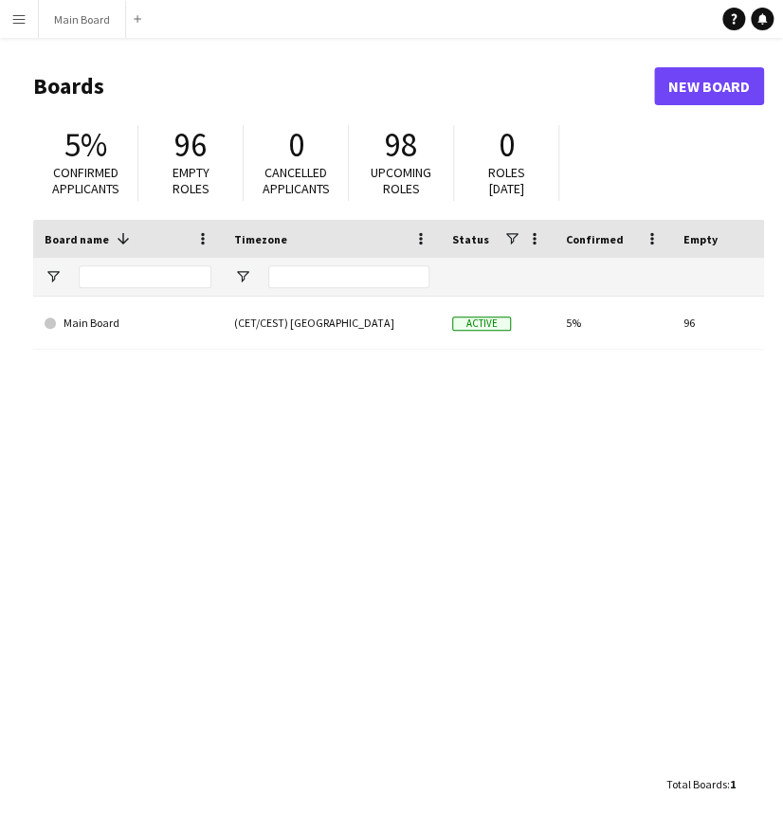
click at [295, 511] on div "Main Board (CET/CEST) [GEOGRAPHIC_DATA] Active 5% 96 0 Favourites" at bounding box center [398, 531] width 731 height 469
click at [21, 23] on app-icon "Menu" at bounding box center [18, 18] width 15 height 15
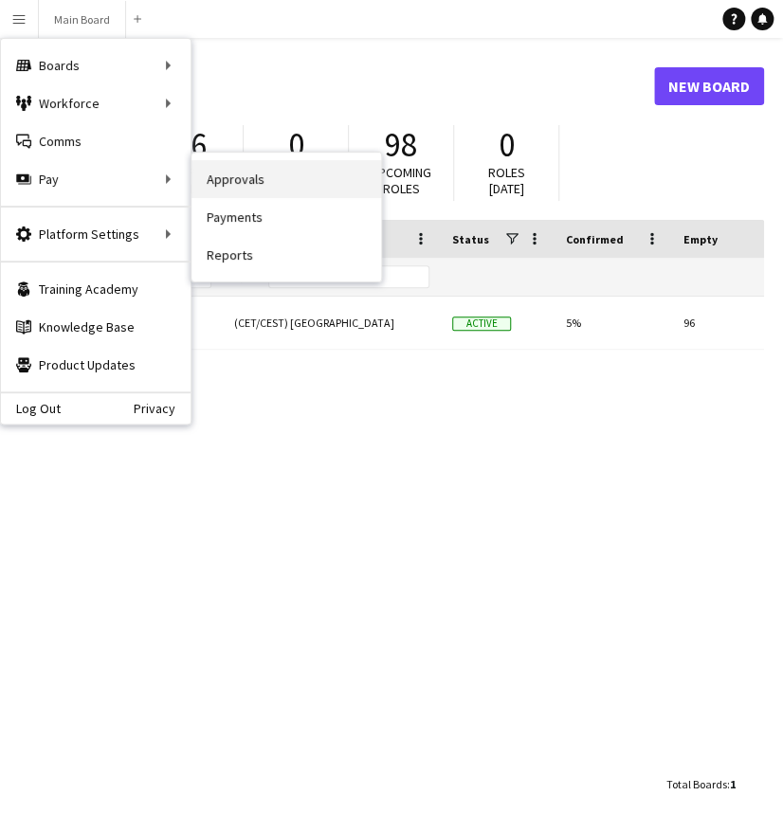
click at [201, 182] on link "Approvals" at bounding box center [287, 179] width 190 height 38
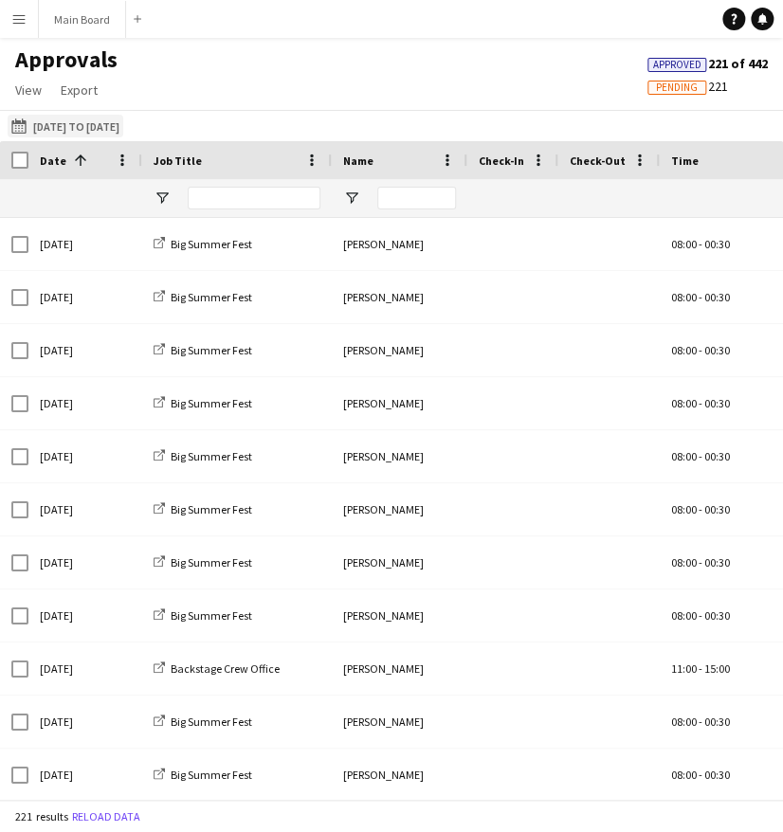
click at [119, 134] on button "[DATE] to [DATE] [DATE] to [DATE]" at bounding box center [66, 126] width 116 height 23
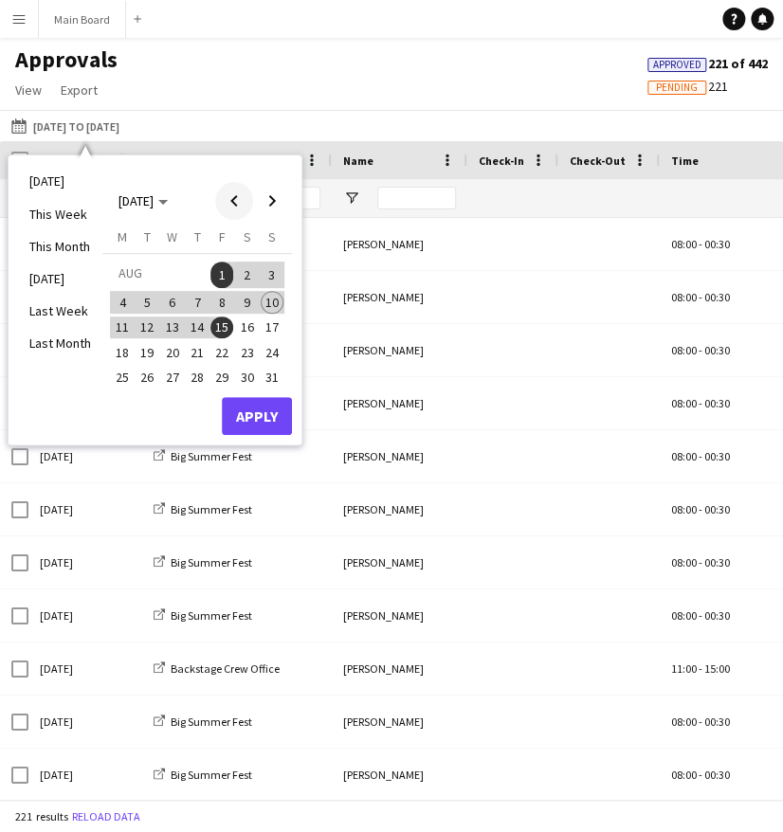
click at [229, 202] on span "Previous month" at bounding box center [234, 201] width 38 height 38
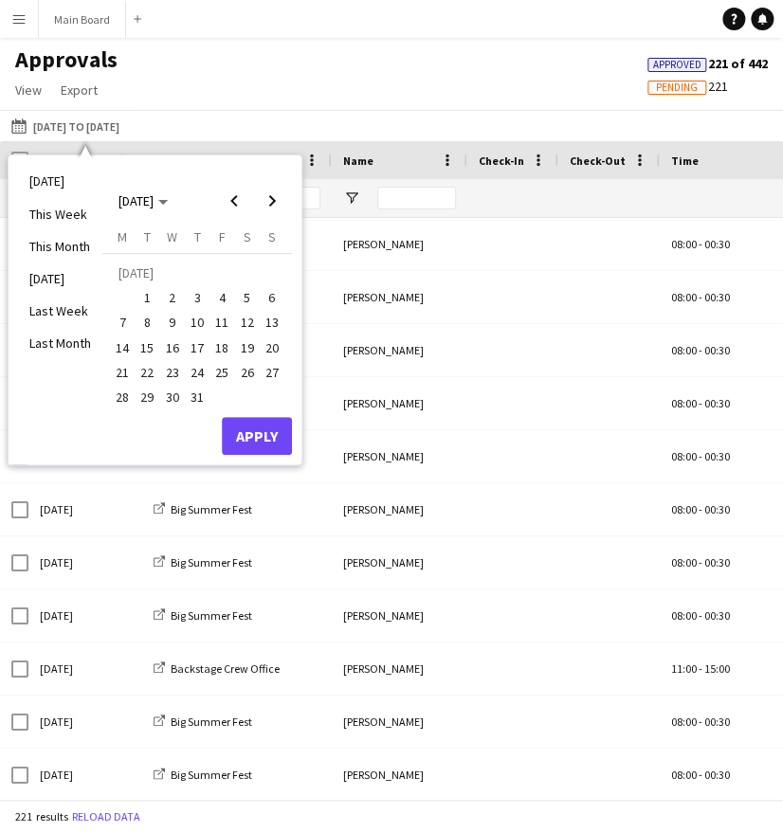
click at [173, 346] on span "16" at bounding box center [172, 348] width 23 height 23
click at [200, 393] on span "31" at bounding box center [197, 397] width 23 height 23
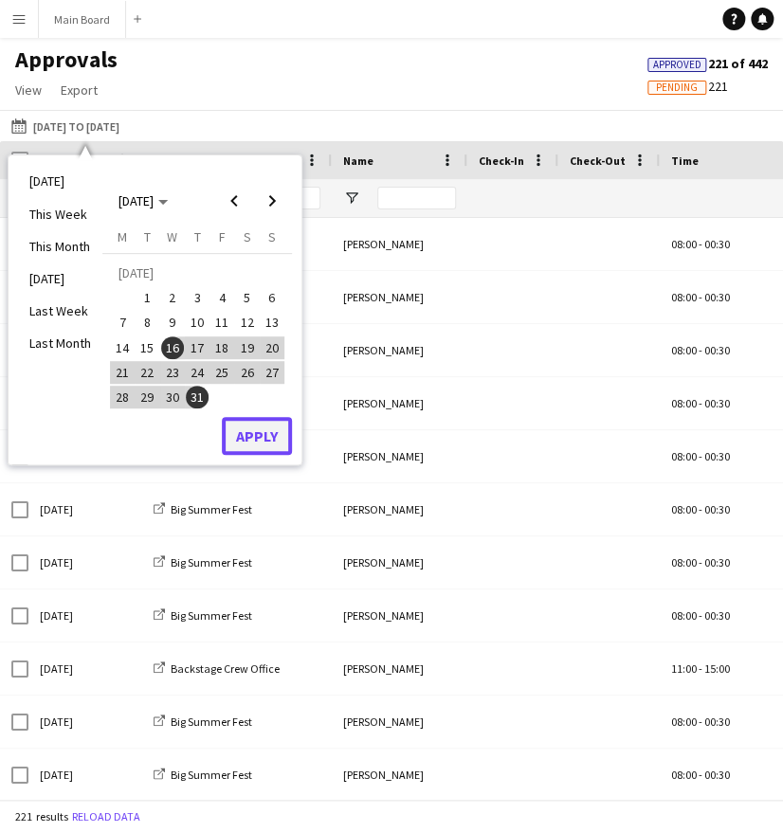
click at [271, 426] on button "Apply" at bounding box center [257, 436] width 70 height 38
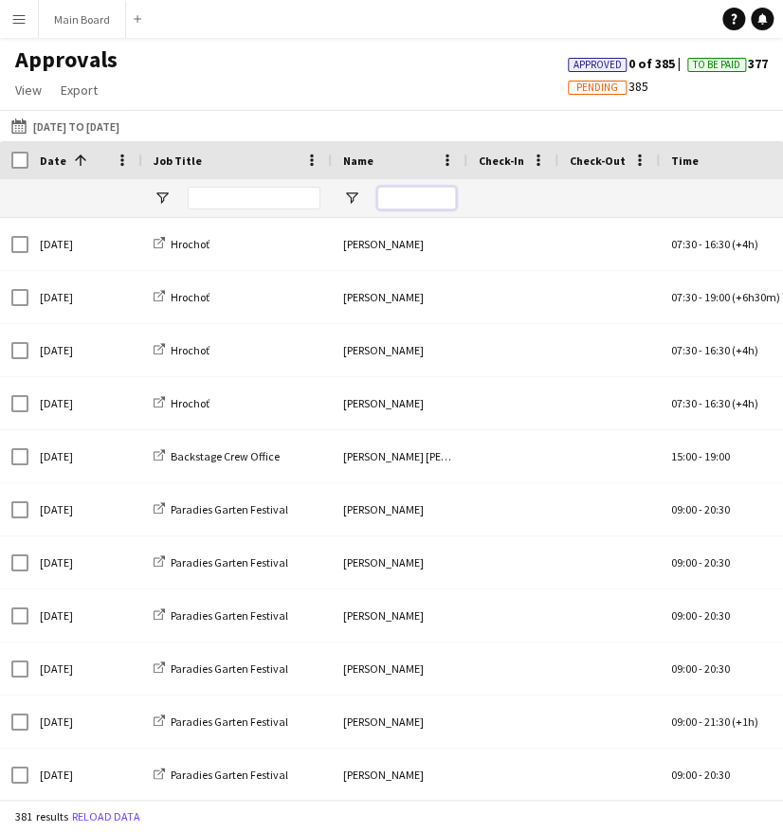
click at [406, 199] on input "Name Filter Input" at bounding box center [416, 198] width 79 height 23
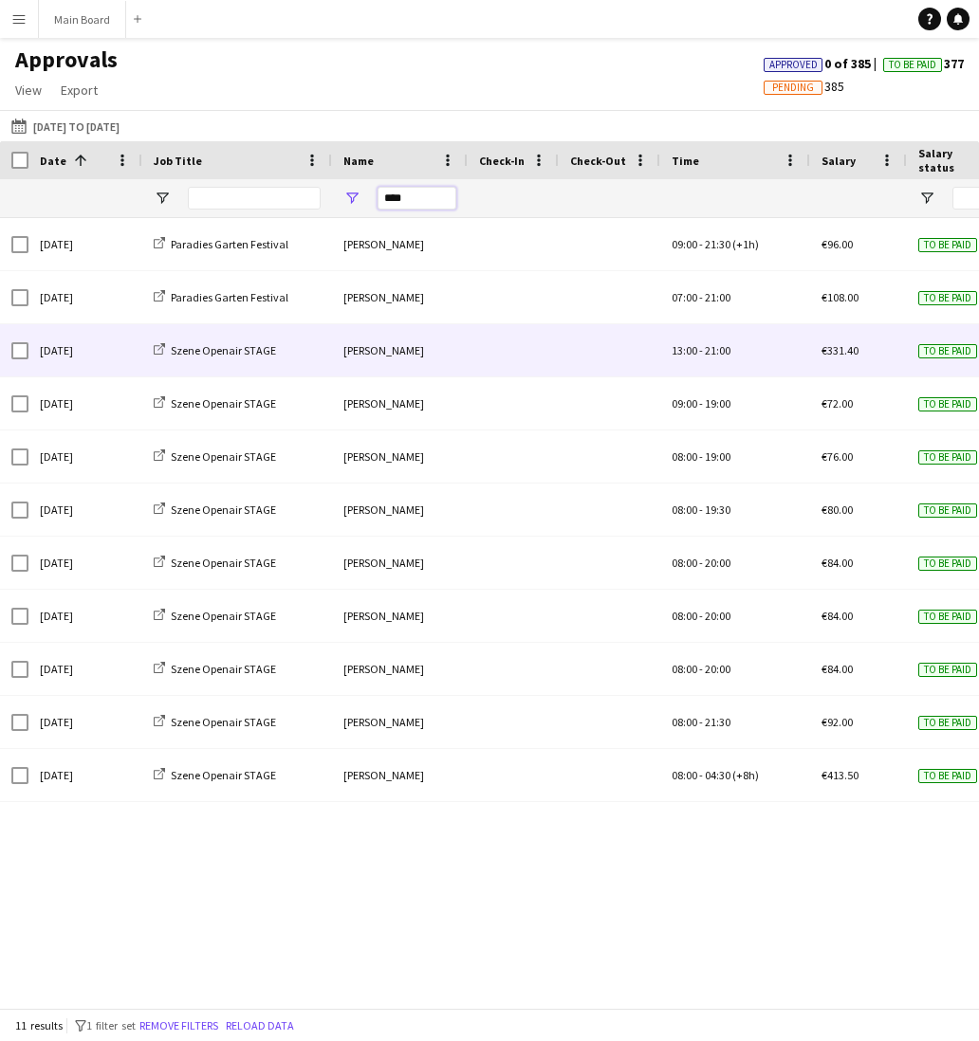
type input "****"
click at [782, 361] on div "€331.40" at bounding box center [858, 350] width 97 height 52
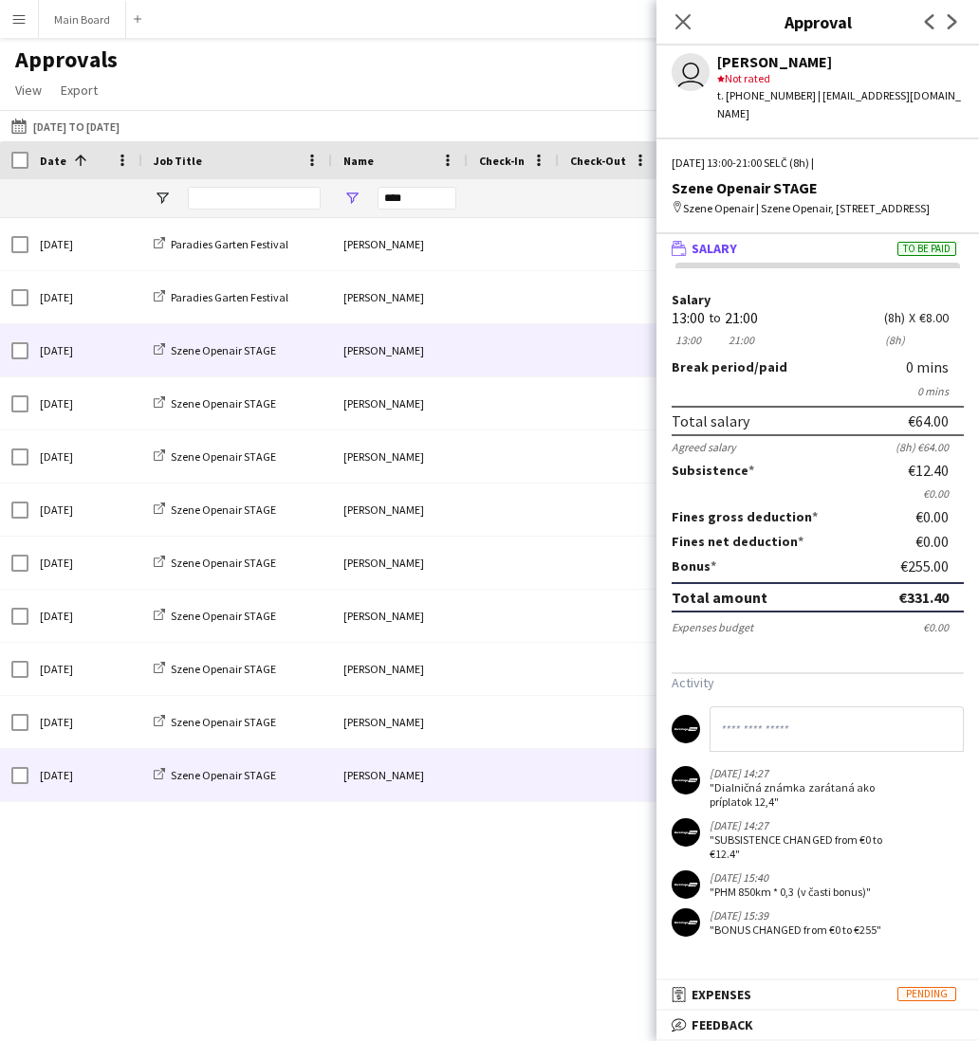
click at [526, 780] on span at bounding box center [513, 775] width 68 height 52
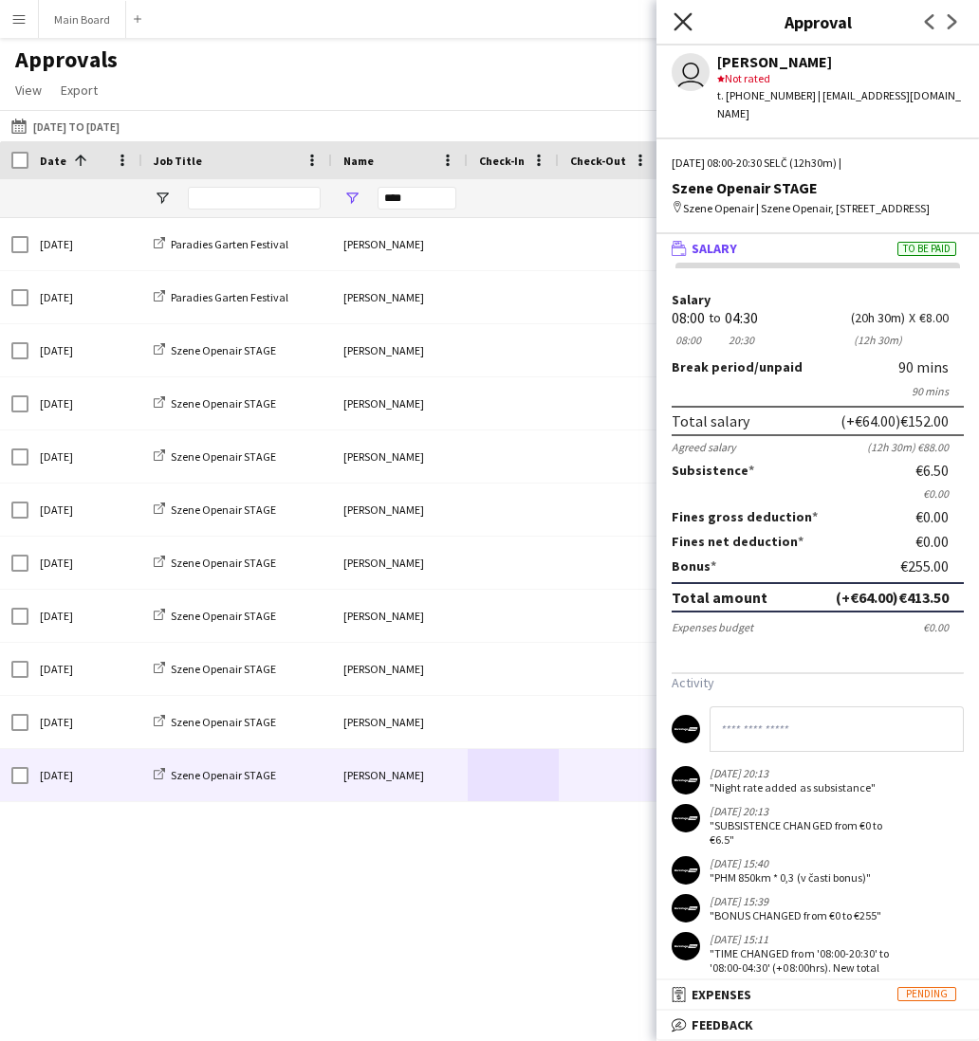
click at [683, 21] on icon at bounding box center [682, 21] width 18 height 18
